Goal: Information Seeking & Learning: Learn about a topic

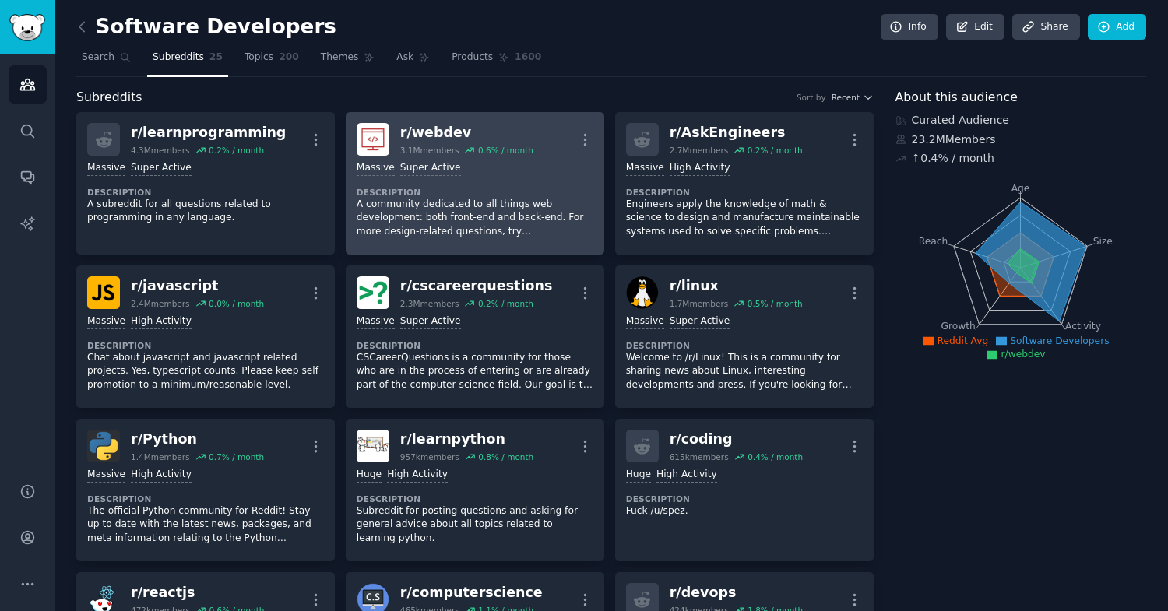
click at [485, 212] on p "A community dedicated to all things web development: both front-end and back-en…" at bounding box center [474, 218] width 237 height 41
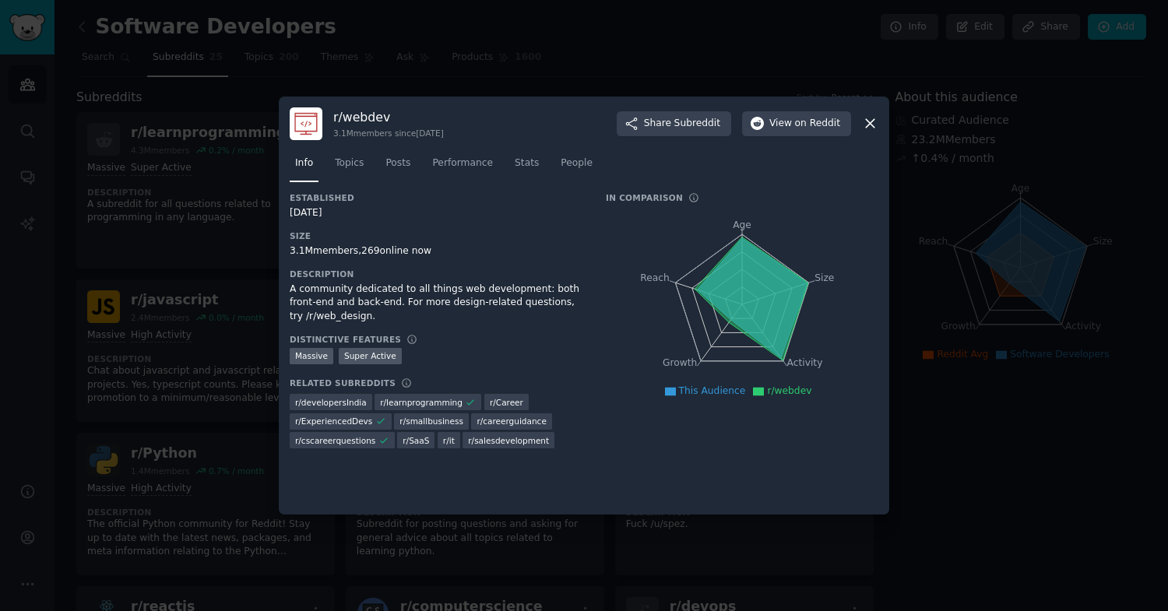
click at [324, 292] on div "A community dedicated to all things web development: both front-end and back-en…" at bounding box center [437, 303] width 294 height 41
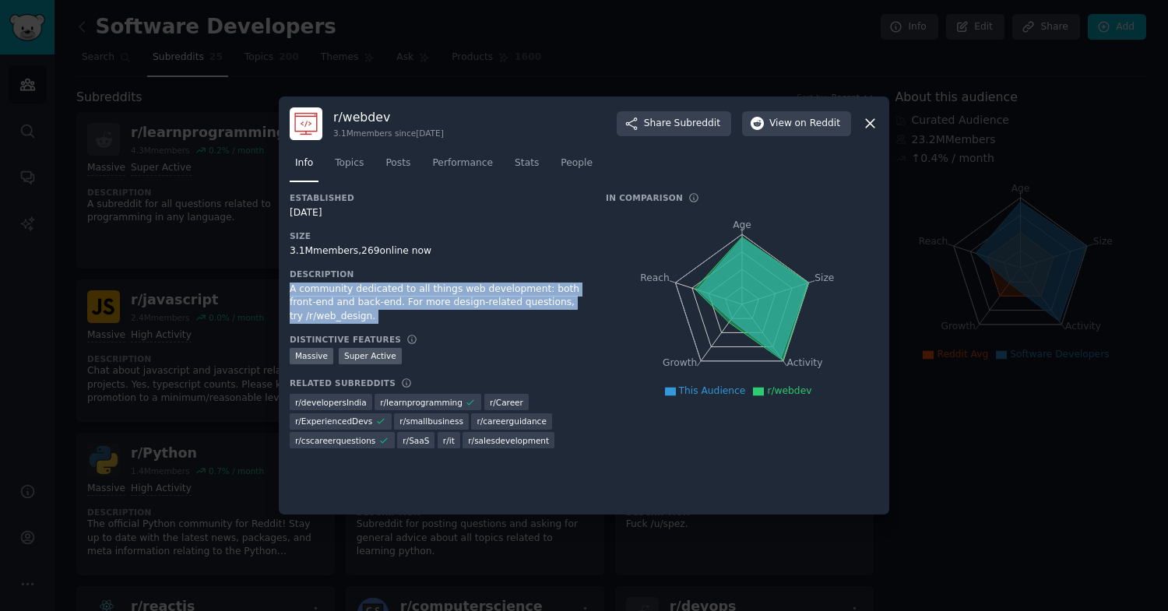
click at [475, 242] on div "Size 3.1M members, 269 online now" at bounding box center [437, 243] width 294 height 27
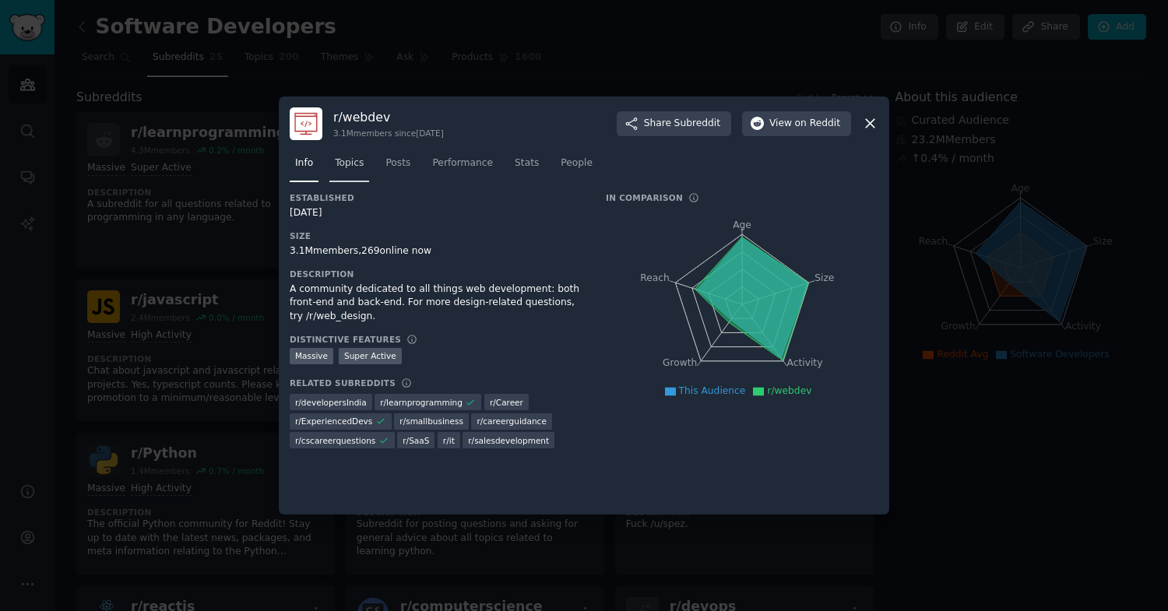
click at [350, 160] on span "Topics" at bounding box center [349, 163] width 29 height 14
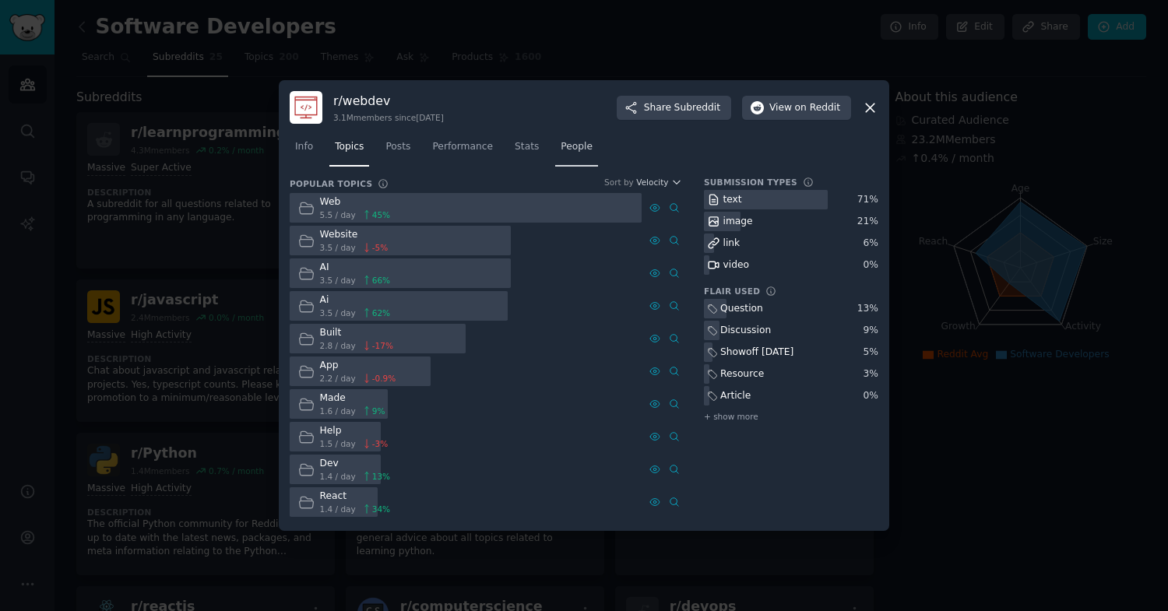
click at [573, 147] on span "People" at bounding box center [576, 147] width 32 height 14
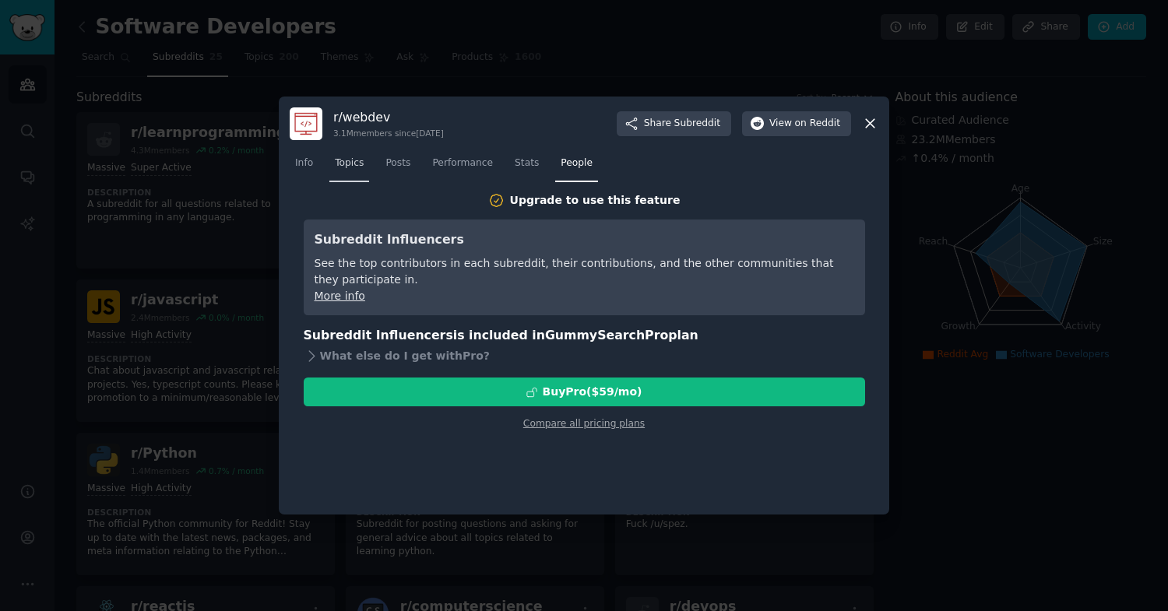
click at [351, 167] on span "Topics" at bounding box center [349, 163] width 29 height 14
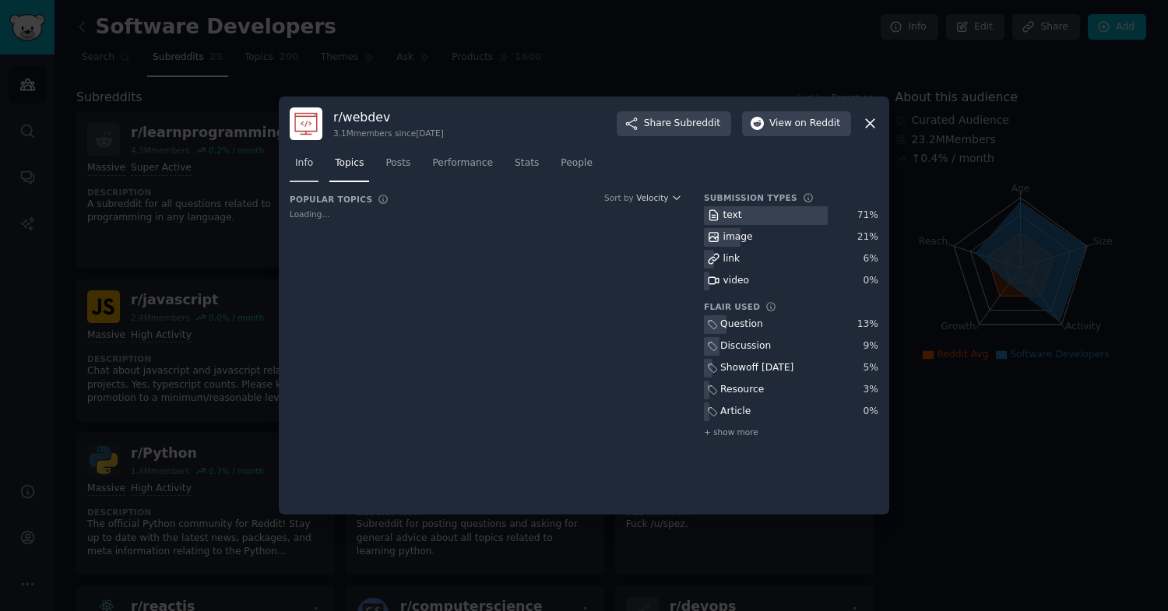
click at [300, 165] on span "Info" at bounding box center [304, 163] width 18 height 14
